Goal: Information Seeking & Learning: Check status

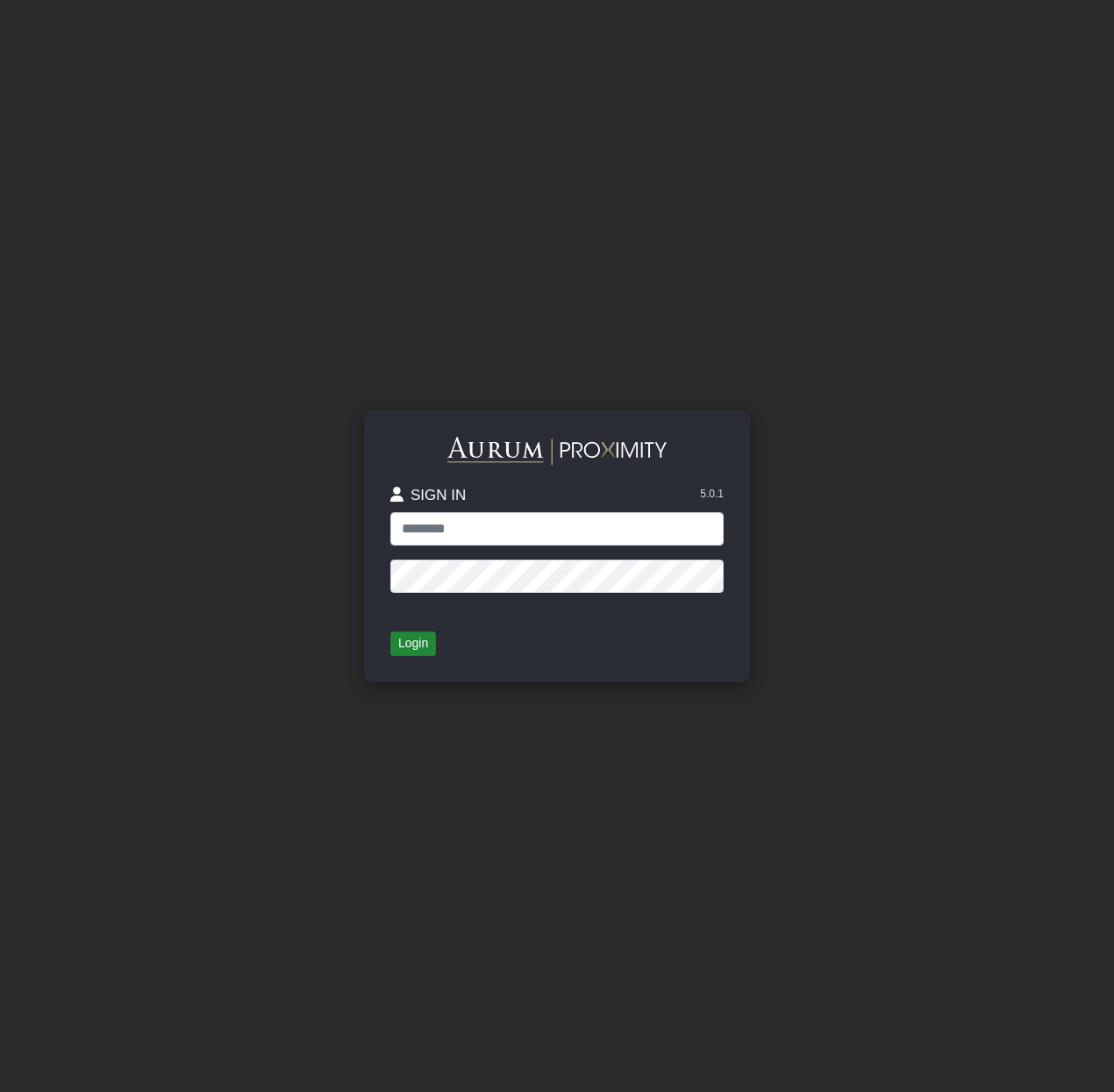
type input "**********"
click at [408, 641] on button "Login" at bounding box center [413, 643] width 46 height 24
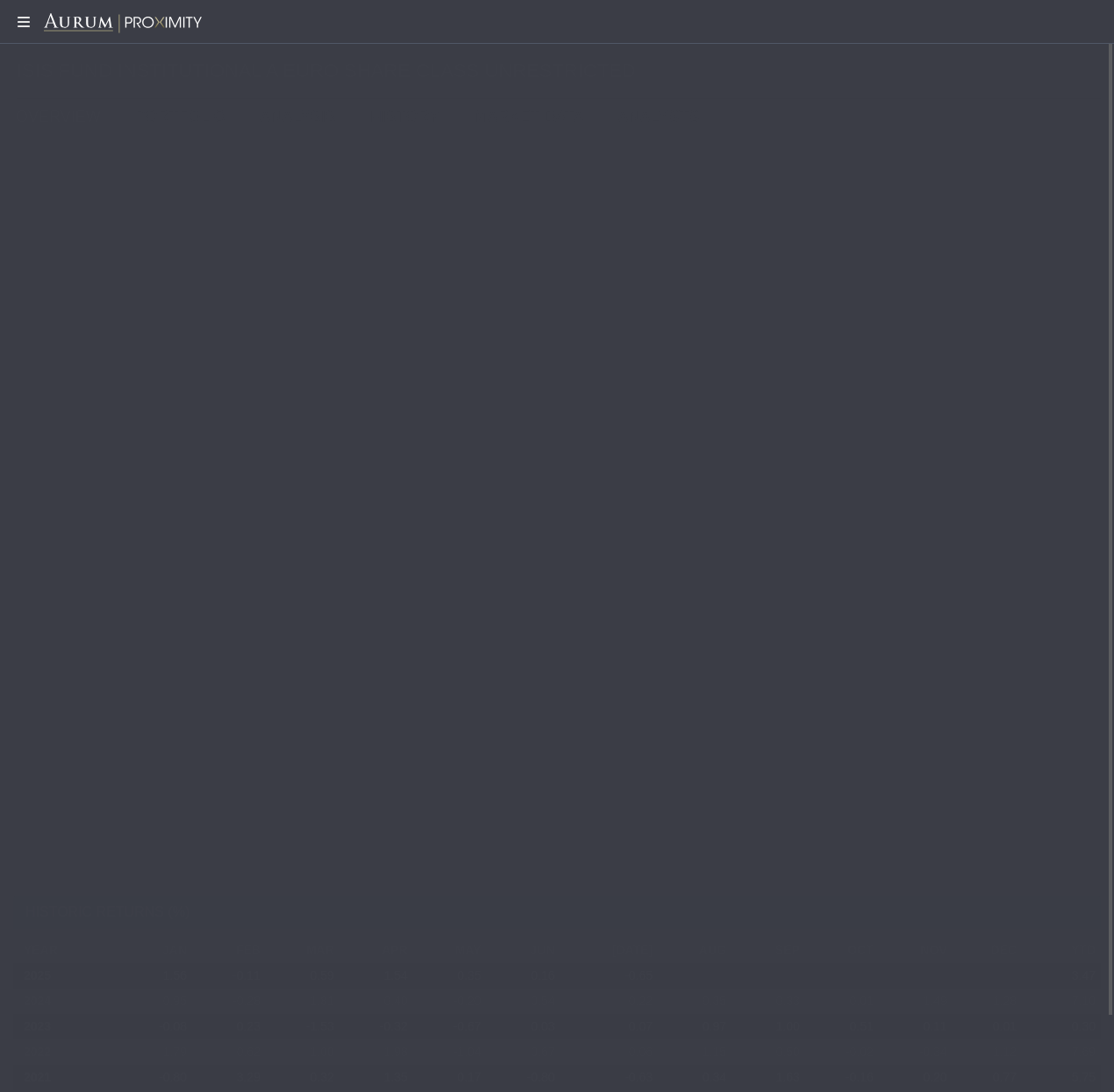
click at [481, 160] on div "[DATE]" at bounding box center [506, 164] width 50 height 21
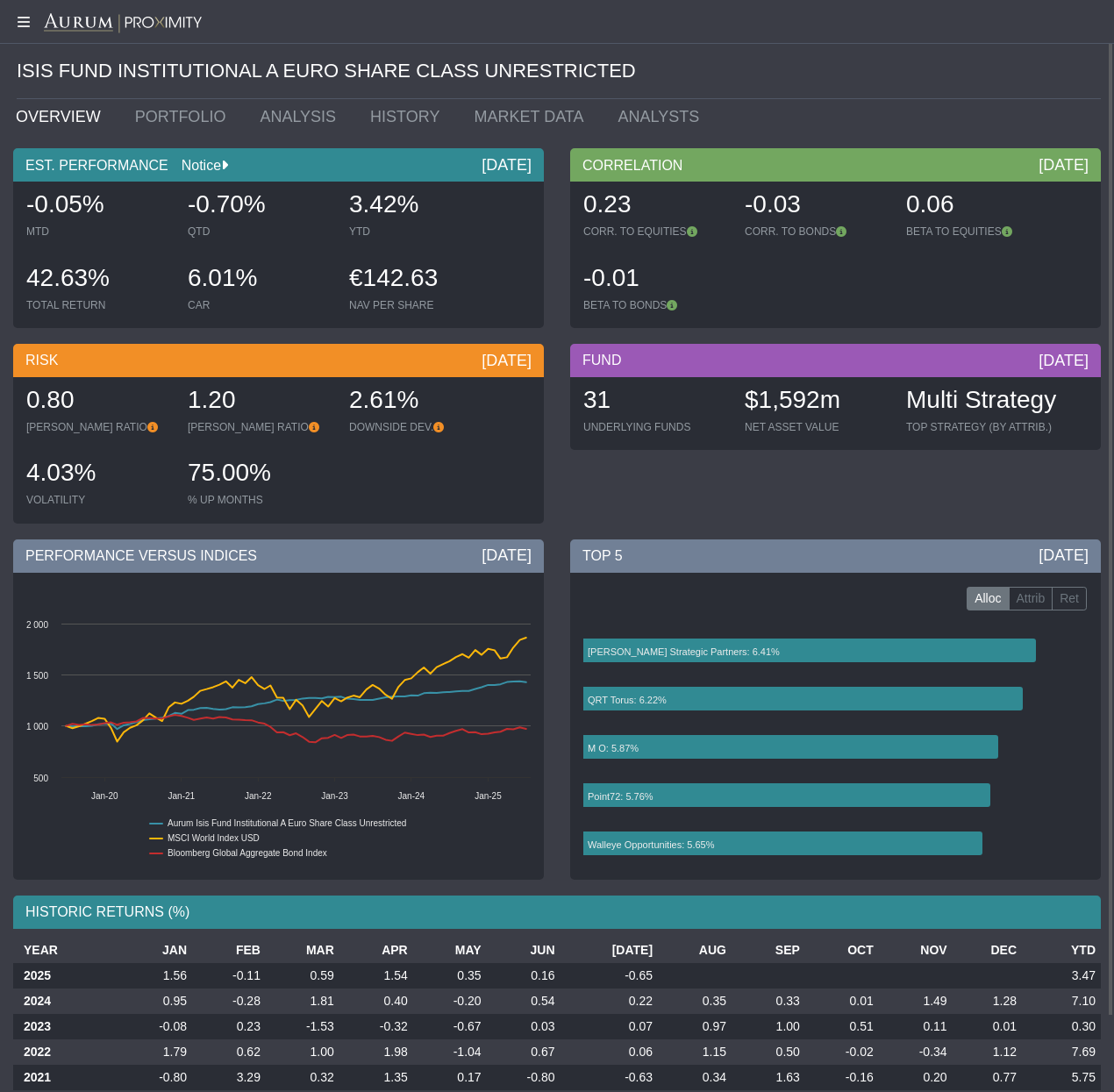
click at [192, 163] on link "Notice" at bounding box center [194, 165] width 53 height 15
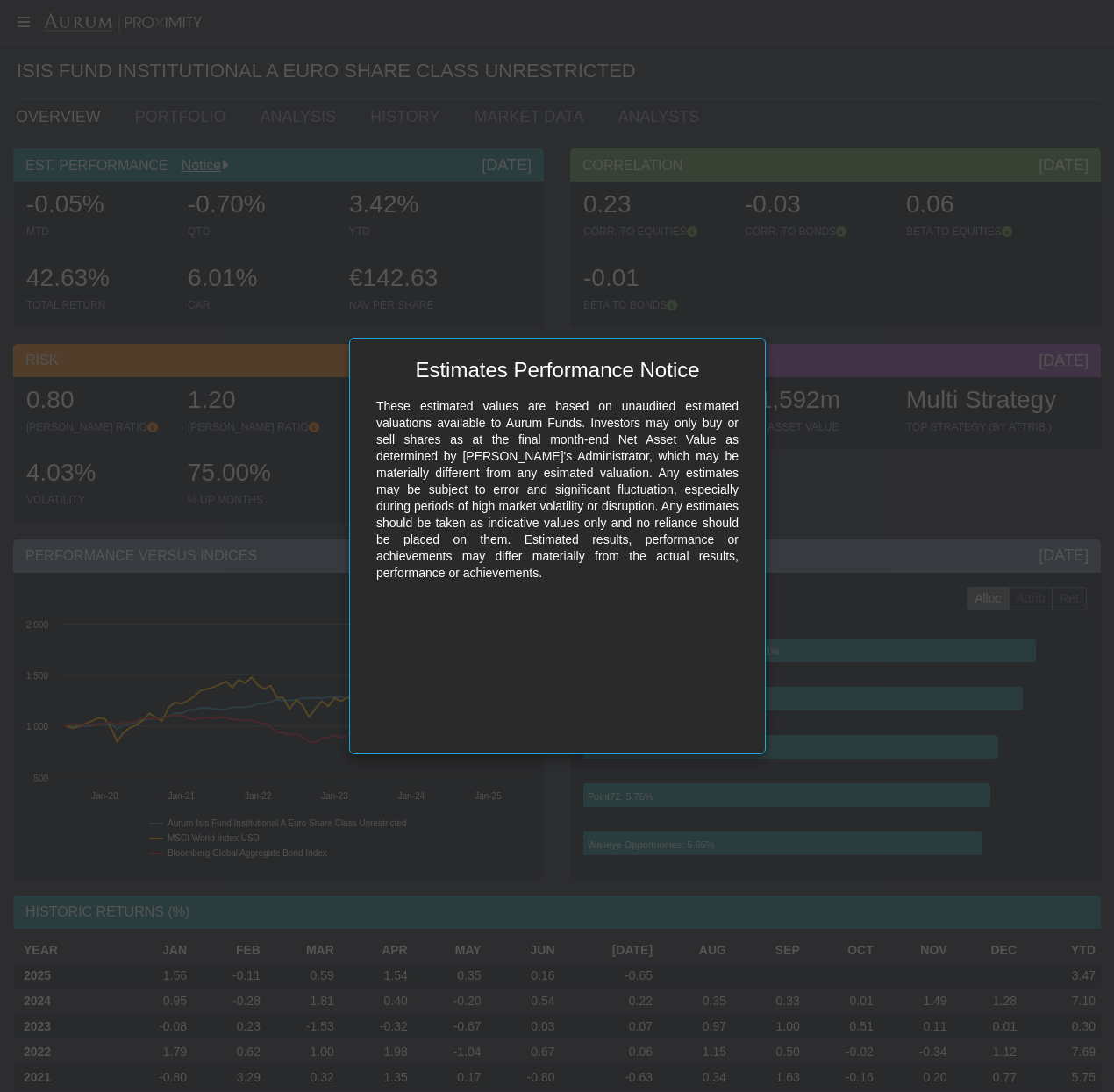
click at [615, 374] on div "Estimates Performance Notice" at bounding box center [557, 372] width 380 height 33
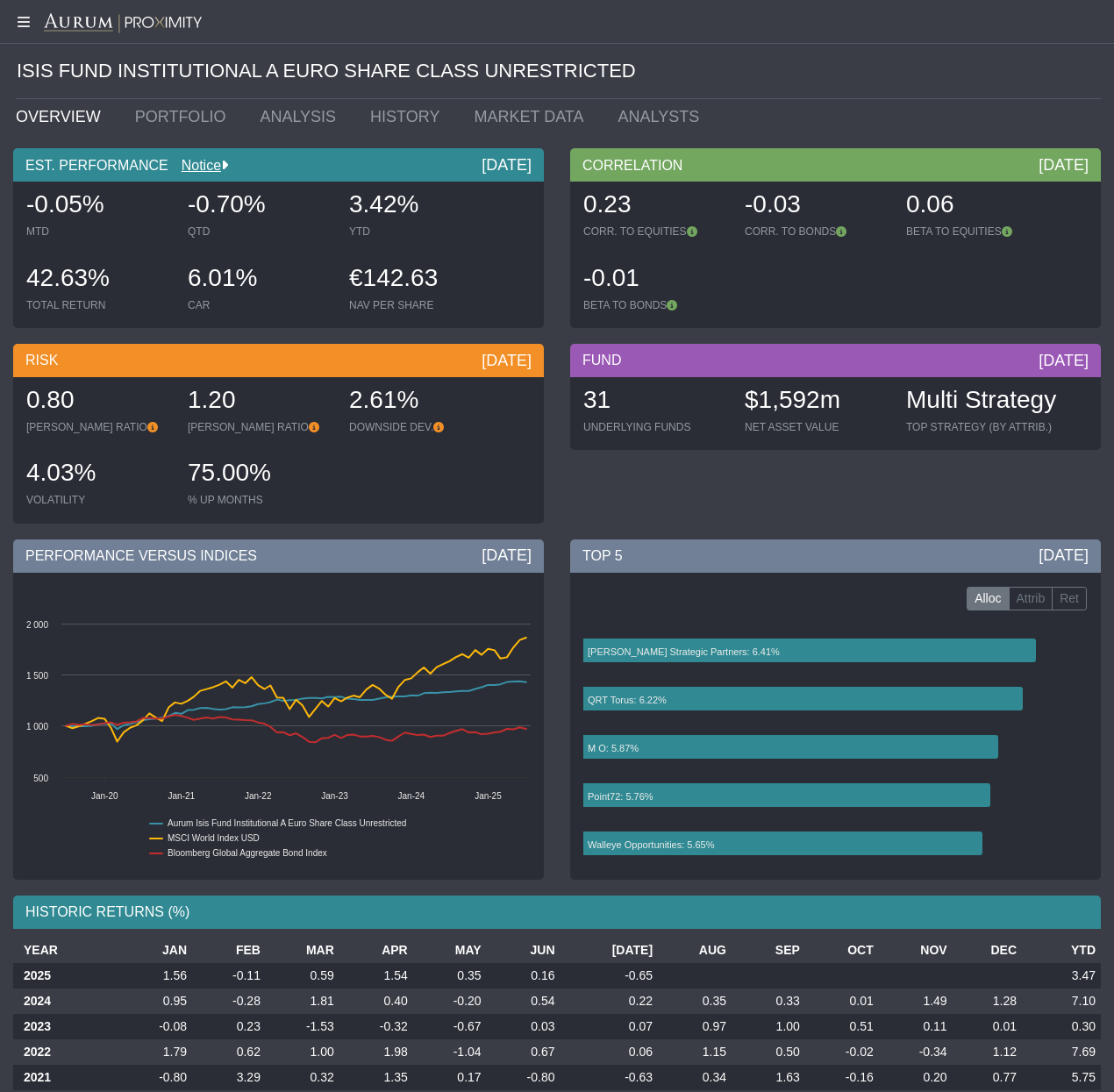
click at [263, 460] on body "5.0.1 Pull down to refresh... Release to refresh... Refreshing... Isis Fund Ins…" at bounding box center [557, 546] width 1114 height 1092
